Goal: Task Accomplishment & Management: Complete application form

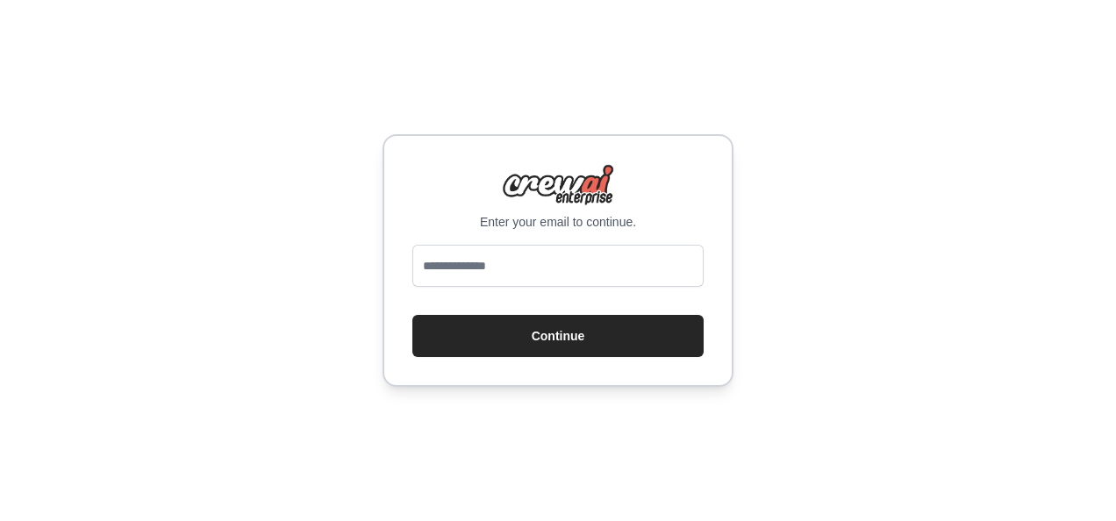
type input "**********"
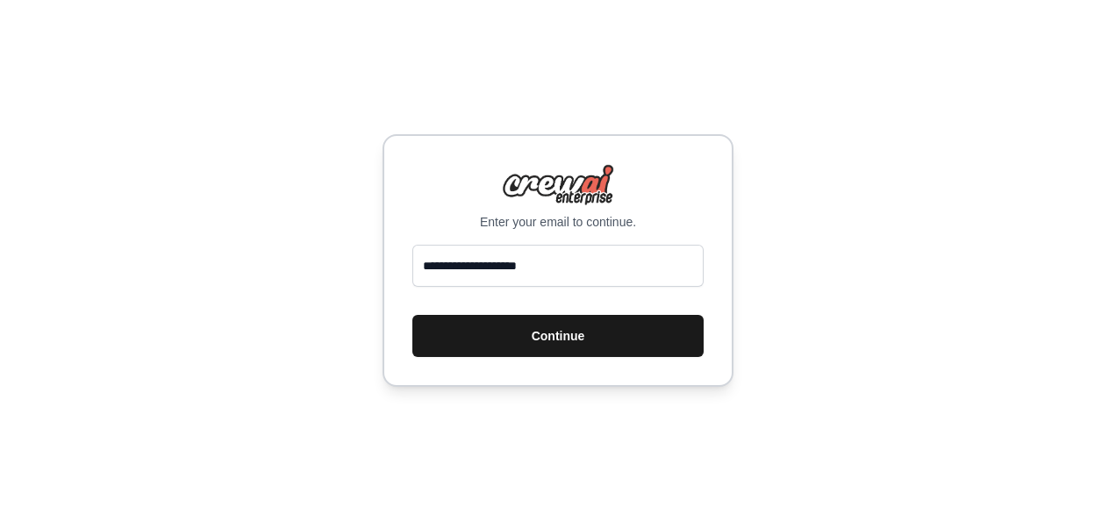
click at [600, 318] on button "Continue" at bounding box center [558, 336] width 291 height 42
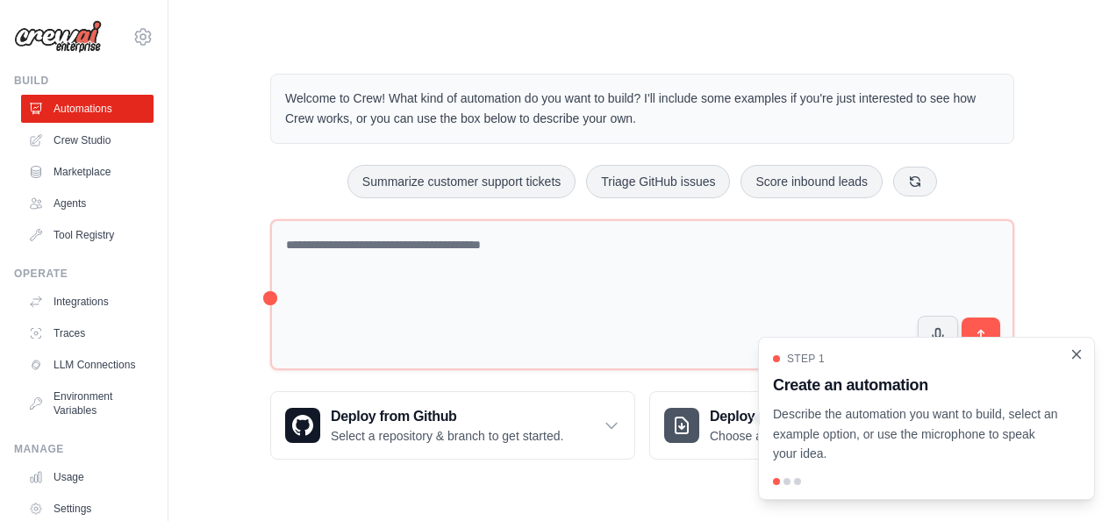
click at [1076, 357] on icon "Close walkthrough" at bounding box center [1077, 355] width 16 height 16
